Goal: Task Accomplishment & Management: Manage account settings

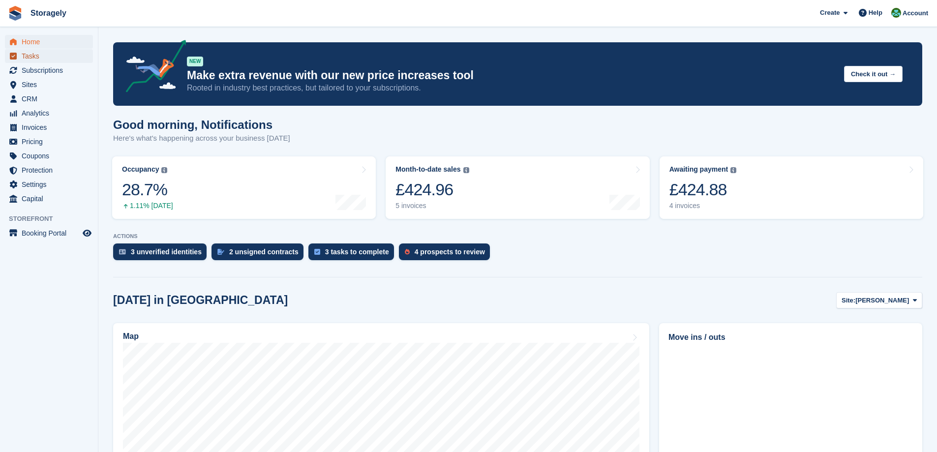
click at [27, 52] on span "Tasks" at bounding box center [51, 56] width 59 height 14
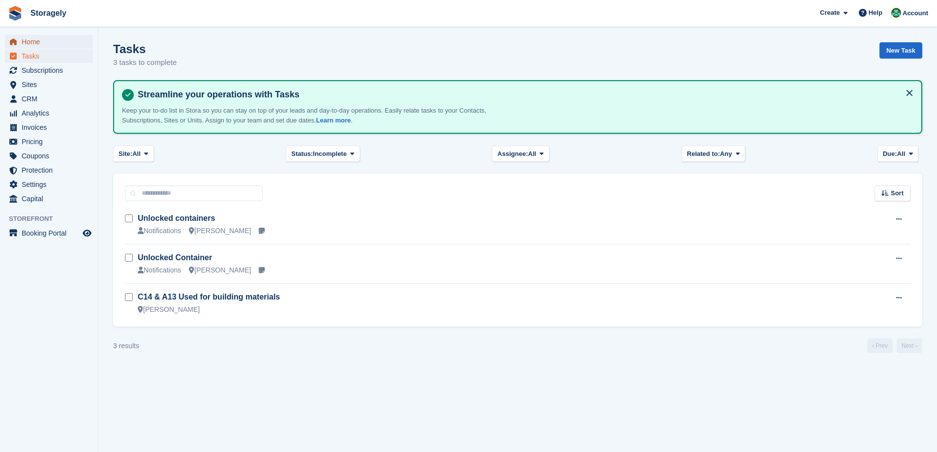
click at [24, 43] on span "Home" at bounding box center [51, 42] width 59 height 14
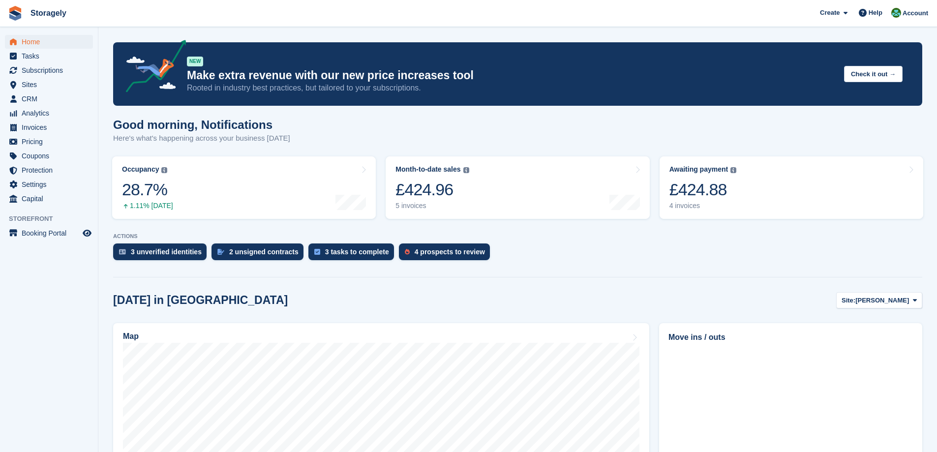
click at [103, 176] on section "NEW Make extra revenue with our new price increases tool Rooted in industry bes…" at bounding box center [517, 408] width 839 height 816
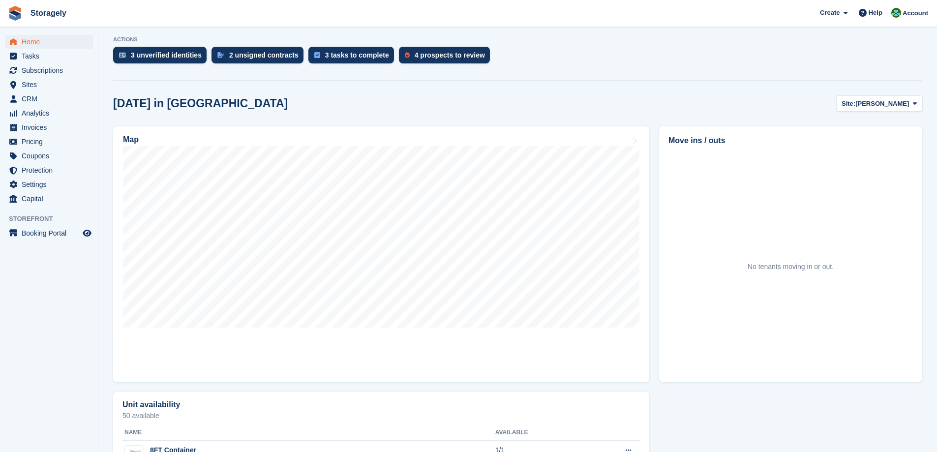
scroll to position [295, 0]
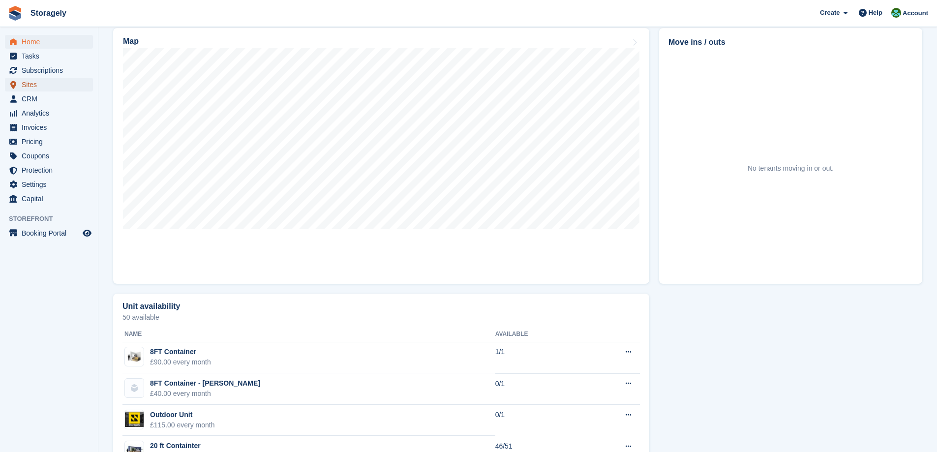
click at [40, 82] on span "Sites" at bounding box center [51, 85] width 59 height 14
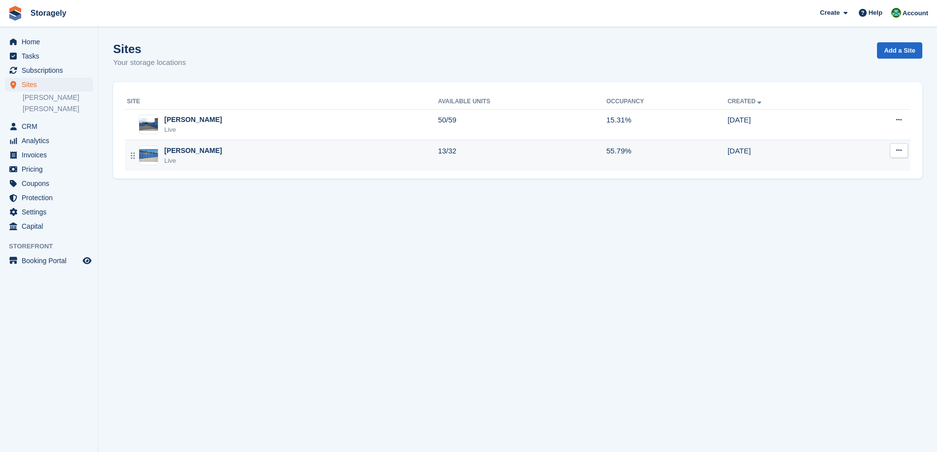
click at [184, 148] on div "[PERSON_NAME]" at bounding box center [193, 151] width 58 height 10
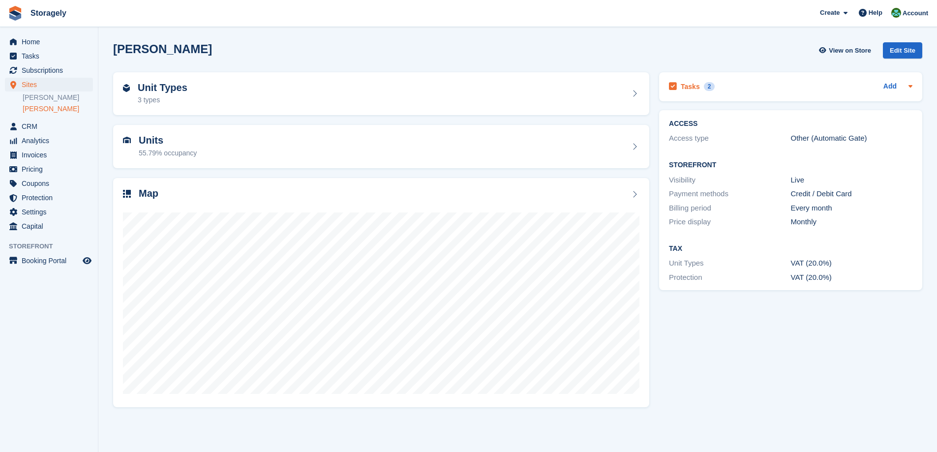
click at [756, 91] on div "Tasks 2 Add" at bounding box center [791, 86] width 244 height 13
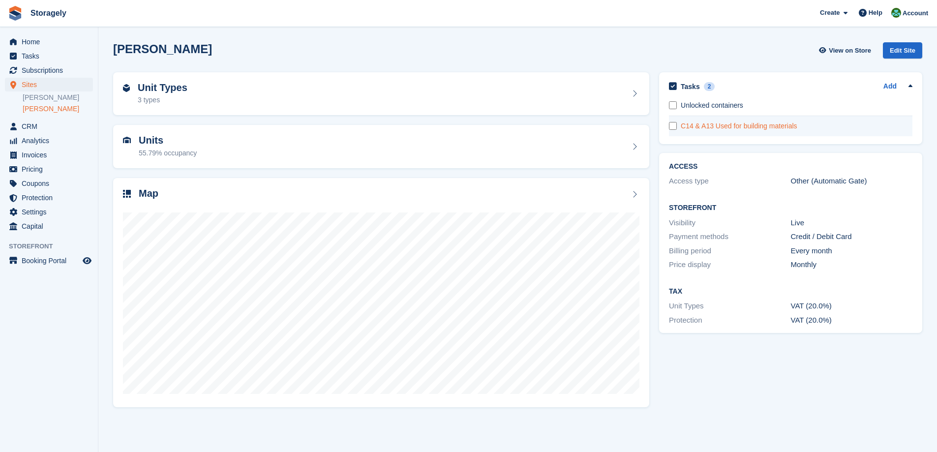
click at [739, 128] on div "C14 & A13 Used for building materials" at bounding box center [797, 126] width 232 height 10
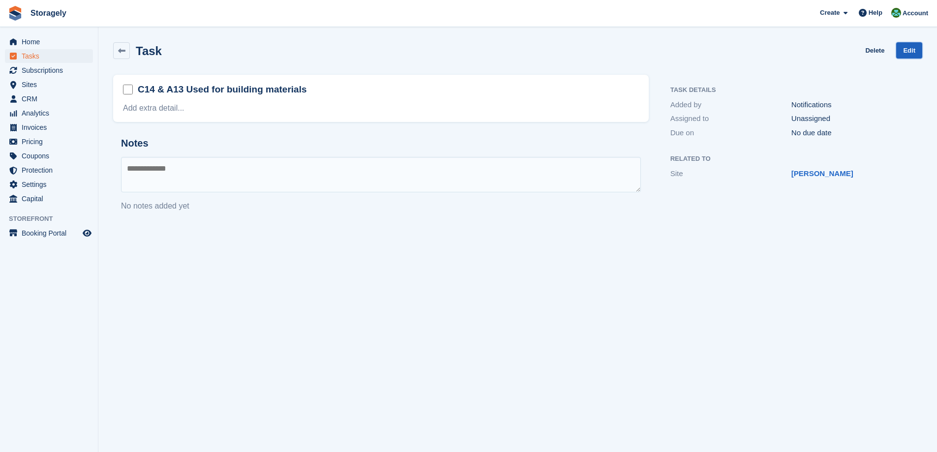
click at [910, 55] on link "Edit" at bounding box center [909, 50] width 26 height 16
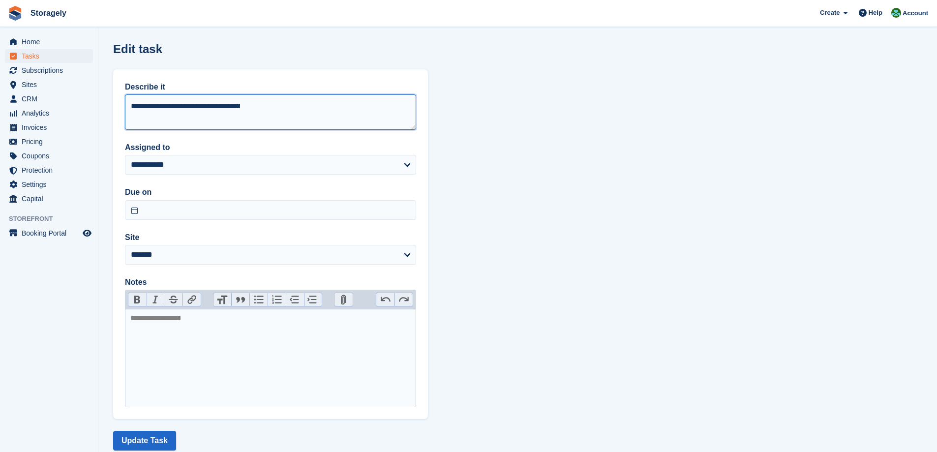
click at [159, 110] on textarea "**********" at bounding box center [270, 111] width 291 height 35
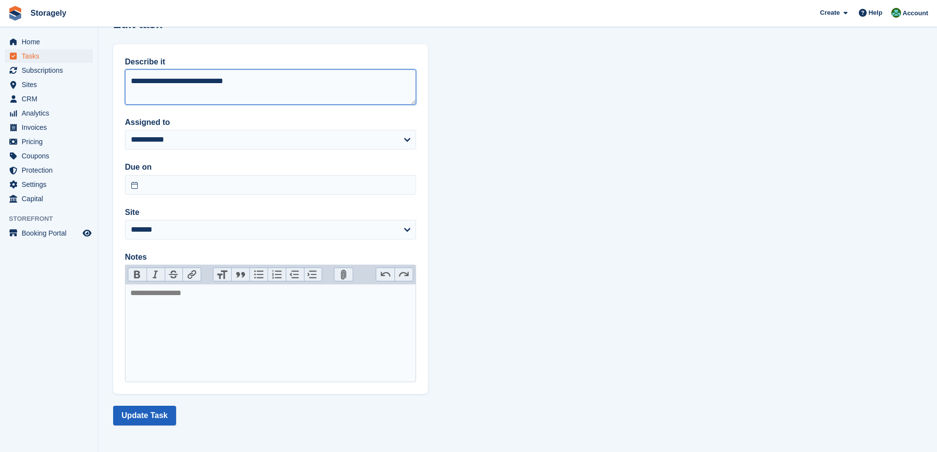
type textarea "**********"
click at [146, 420] on button "Update Task" at bounding box center [144, 416] width 63 height 20
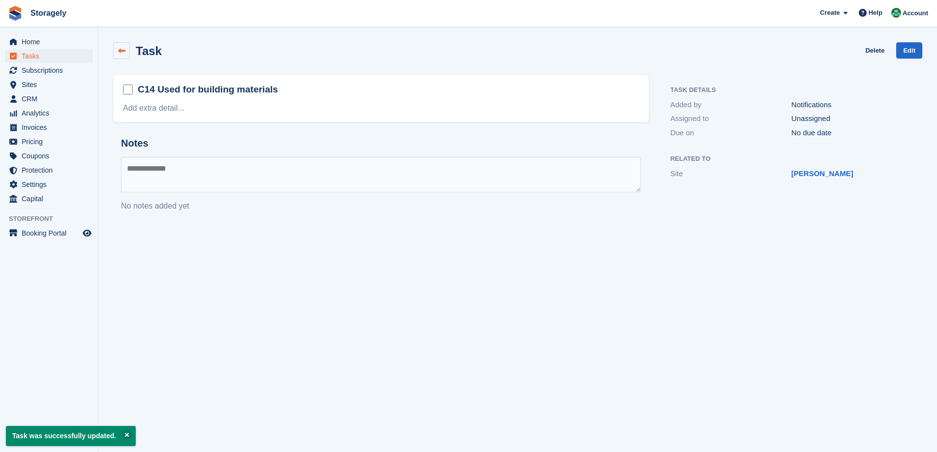
click at [123, 52] on icon at bounding box center [121, 50] width 7 height 7
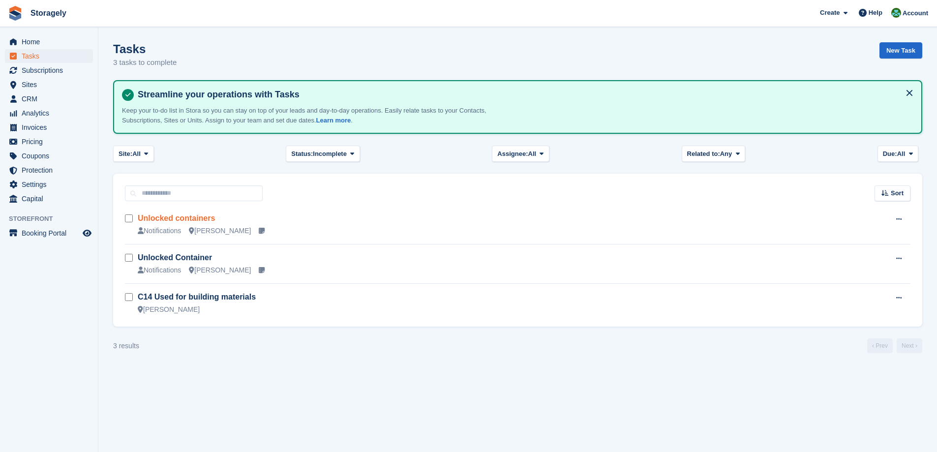
click at [191, 220] on link "Unlocked containers" at bounding box center [176, 218] width 77 height 8
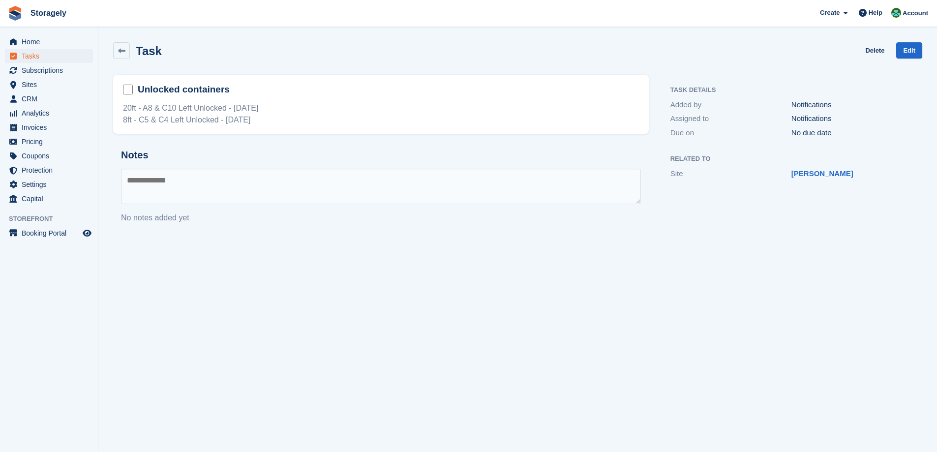
click at [198, 117] on div "20ft - A8 & C10 Left Unlocked - 08/09/2025 8ft - C5 & C4 Left Unlocked - 22/09/…" at bounding box center [381, 114] width 516 height 24
click at [46, 45] on span "Home" at bounding box center [51, 42] width 59 height 14
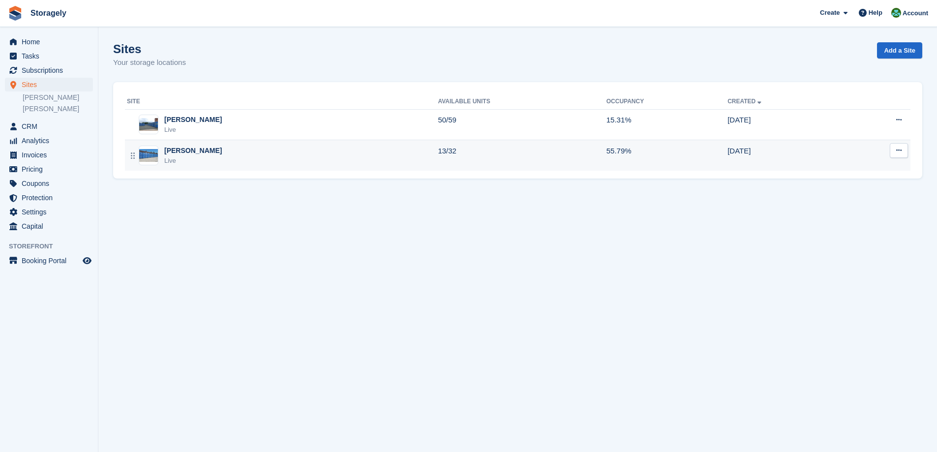
click at [186, 156] on div "Live" at bounding box center [193, 161] width 58 height 10
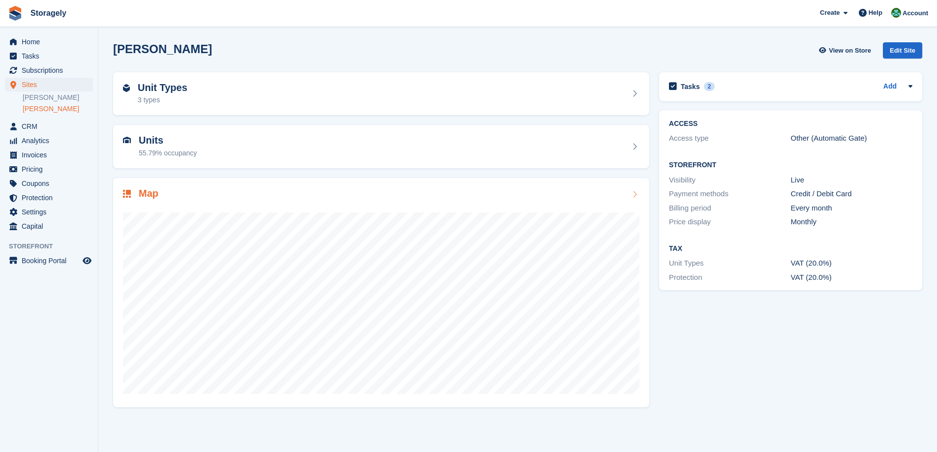
click at [286, 184] on div "Map" at bounding box center [381, 293] width 536 height 230
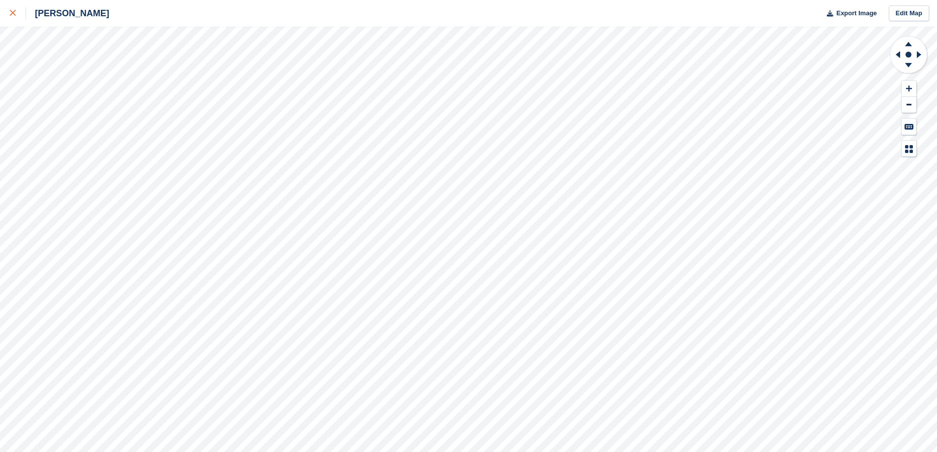
click at [19, 26] on link at bounding box center [13, 13] width 26 height 27
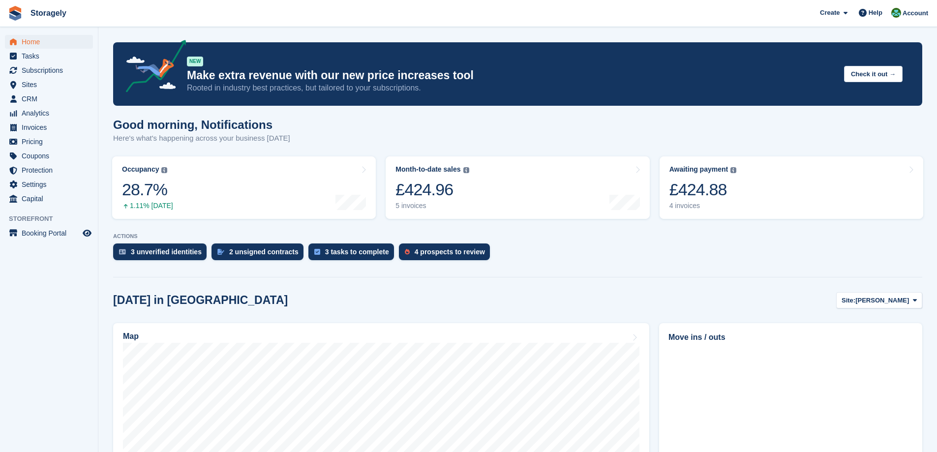
click at [103, 169] on section "NEW Make extra revenue with our new price increases tool Rooted in industry bes…" at bounding box center [517, 408] width 839 height 816
click at [718, 190] on div "£424.88" at bounding box center [703, 190] width 67 height 20
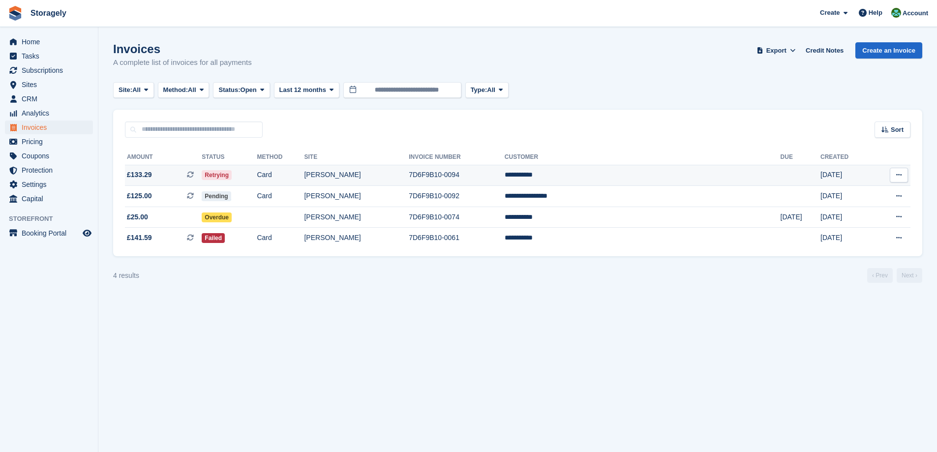
click at [480, 174] on td "7D6F9B10-0094" at bounding box center [457, 175] width 96 height 21
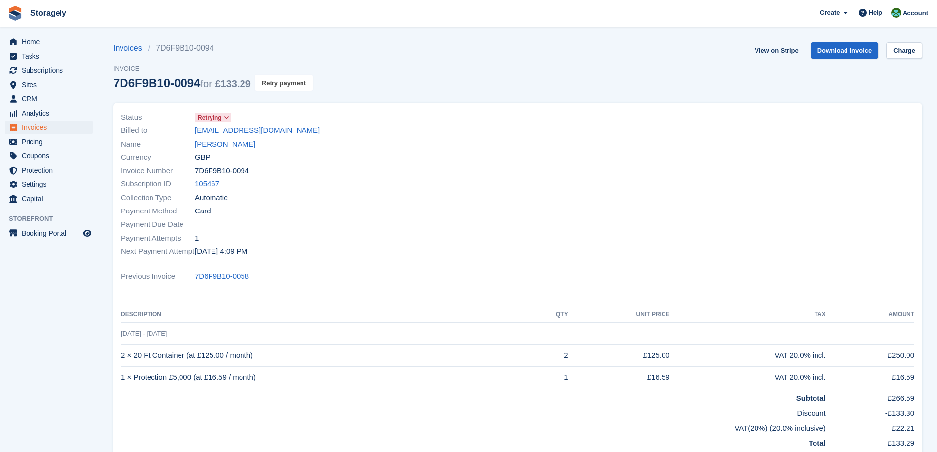
click at [275, 82] on button "Retry payment" at bounding box center [284, 83] width 58 height 16
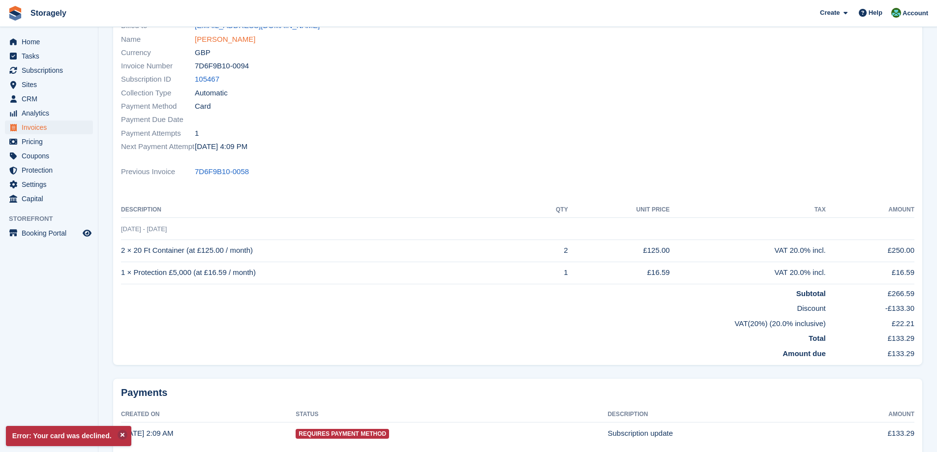
click at [214, 42] on link "[PERSON_NAME]" at bounding box center [225, 39] width 61 height 11
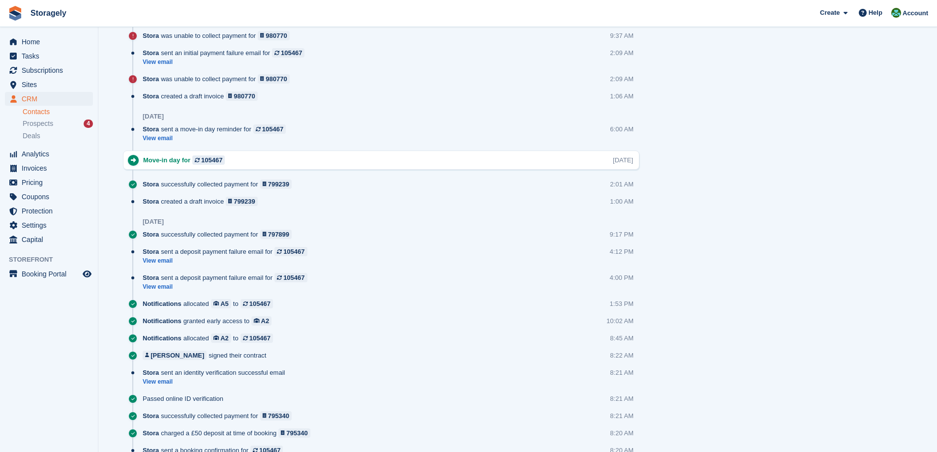
scroll to position [620, 0]
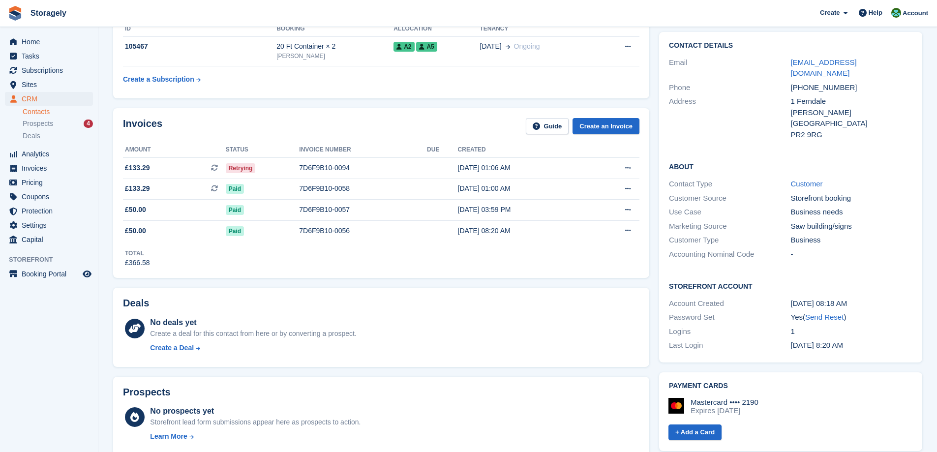
scroll to position [0, 0]
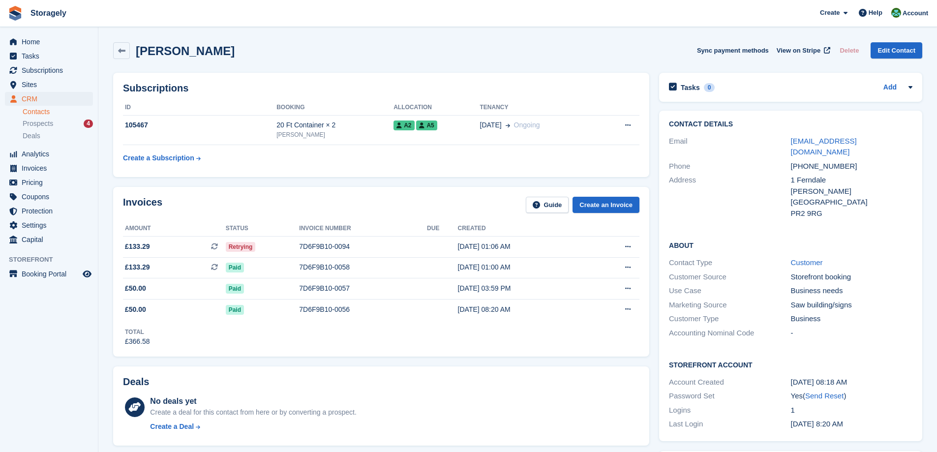
click at [358, 178] on div "Subscriptions ID Booking Allocation Tenancy 105467 20 Ft Container × 2 Preston …" at bounding box center [381, 125] width 546 height 114
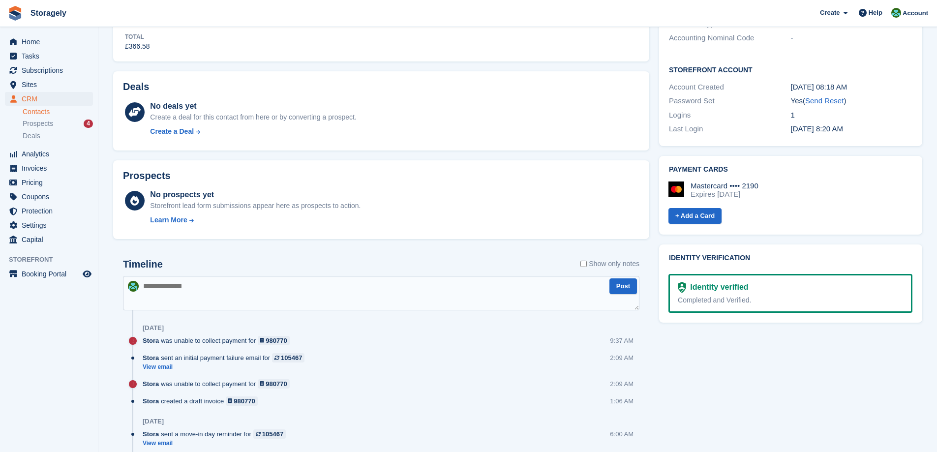
click at [218, 285] on textarea at bounding box center [381, 293] width 517 height 34
click at [310, 284] on textarea "**********" at bounding box center [381, 293] width 517 height 34
type textarea "**********"
click at [629, 288] on button "Post" at bounding box center [624, 286] width 28 height 16
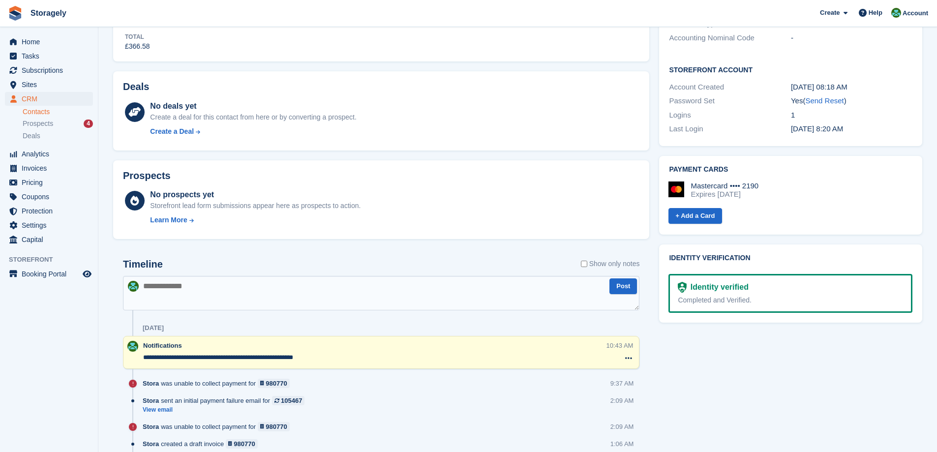
click at [263, 358] on textarea "**********" at bounding box center [374, 358] width 463 height 10
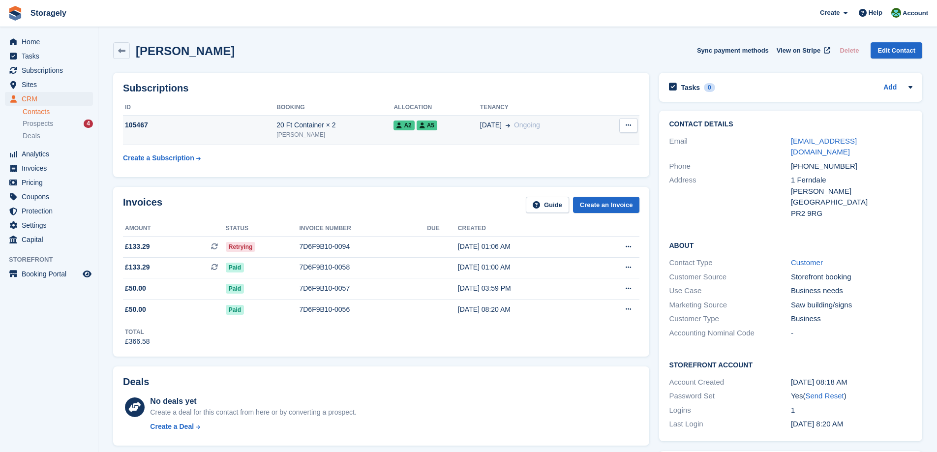
click at [191, 128] on div "105467" at bounding box center [199, 125] width 153 height 10
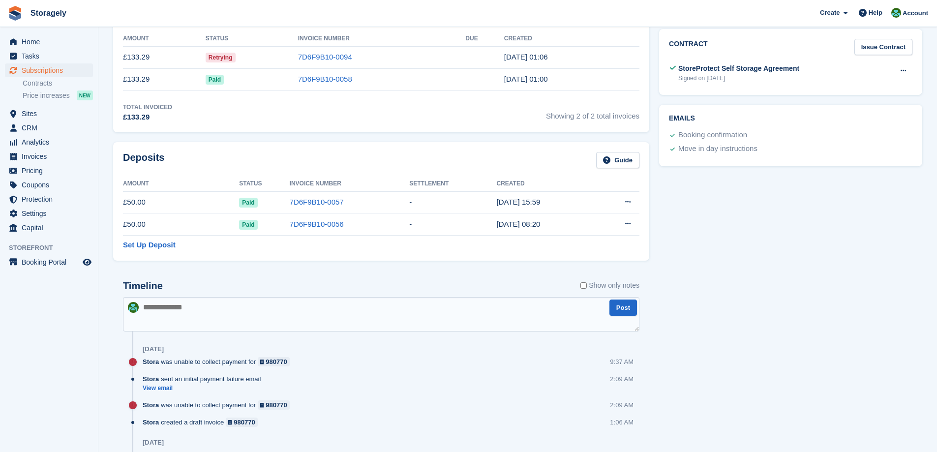
scroll to position [394, 0]
click at [225, 313] on textarea at bounding box center [381, 314] width 517 height 34
paste textarea "**********"
type textarea "**********"
click at [613, 314] on button "Post" at bounding box center [624, 308] width 28 height 16
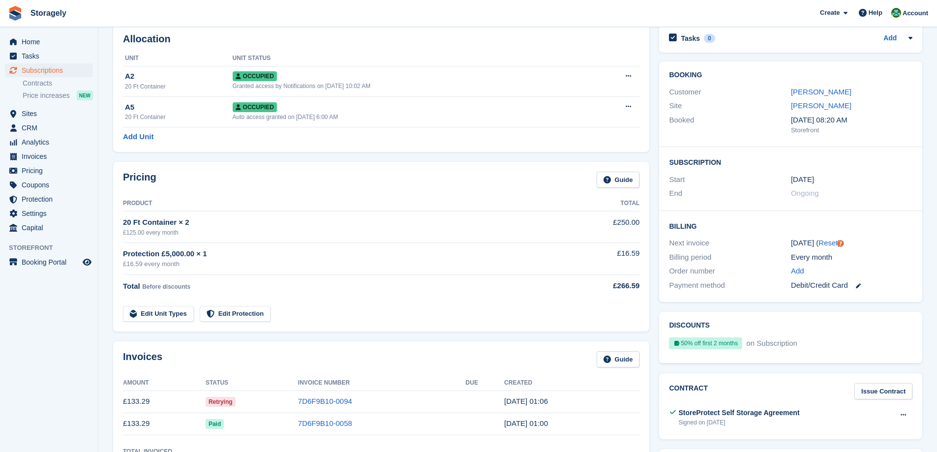
scroll to position [0, 0]
